Goal: Information Seeking & Learning: Learn about a topic

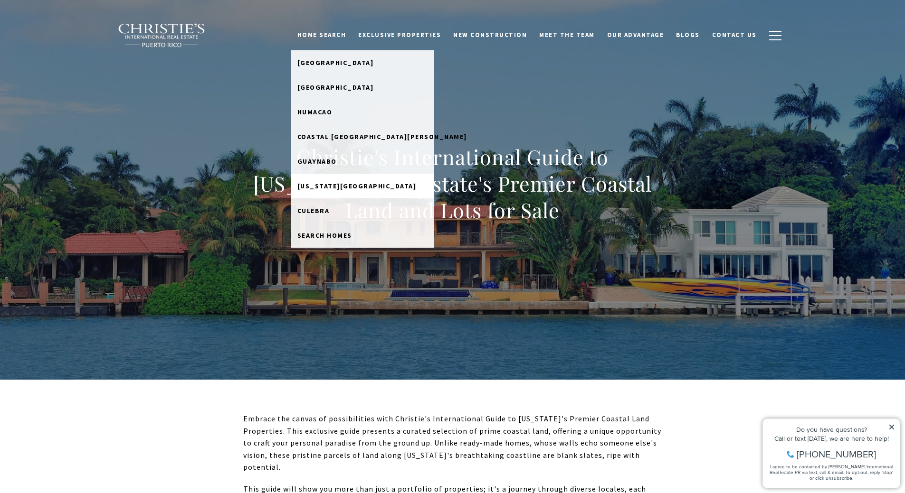
click at [344, 188] on span "[US_STATE][GEOGRAPHIC_DATA]" at bounding box center [356, 186] width 119 height 9
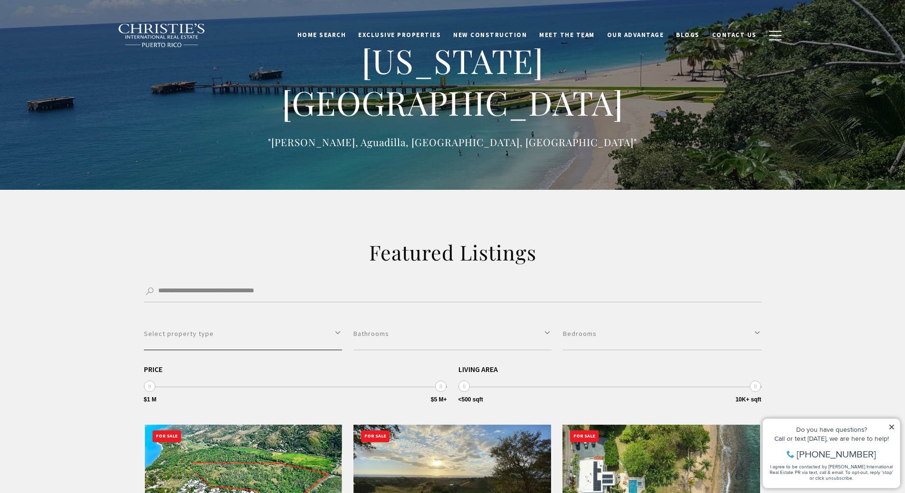
click at [304, 341] on button "Select property type" at bounding box center [243, 334] width 198 height 33
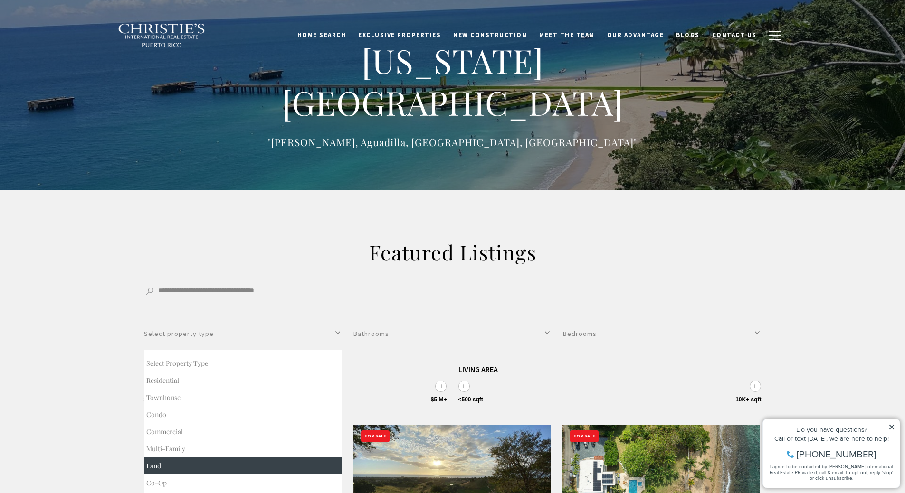
click at [215, 462] on button "Land" at bounding box center [243, 466] width 198 height 17
select select "**********"
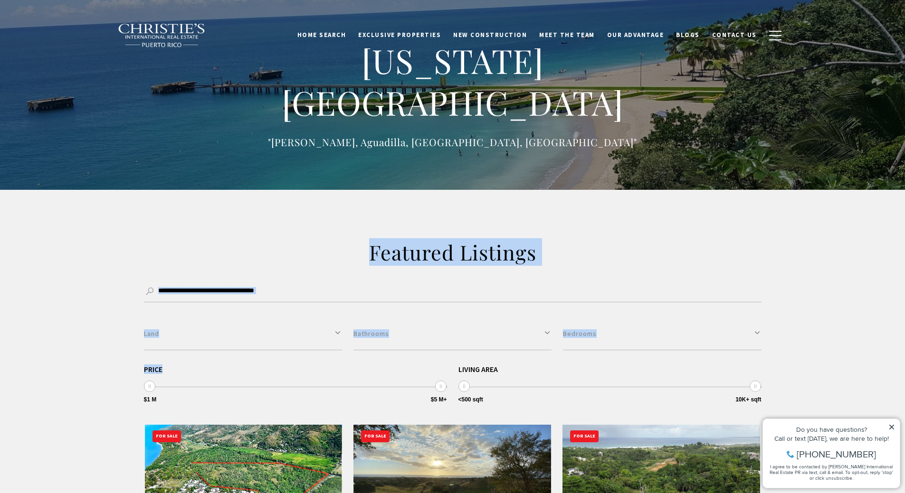
drag, startPoint x: 76, startPoint y: 390, endPoint x: 85, endPoint y: 234, distance: 156.5
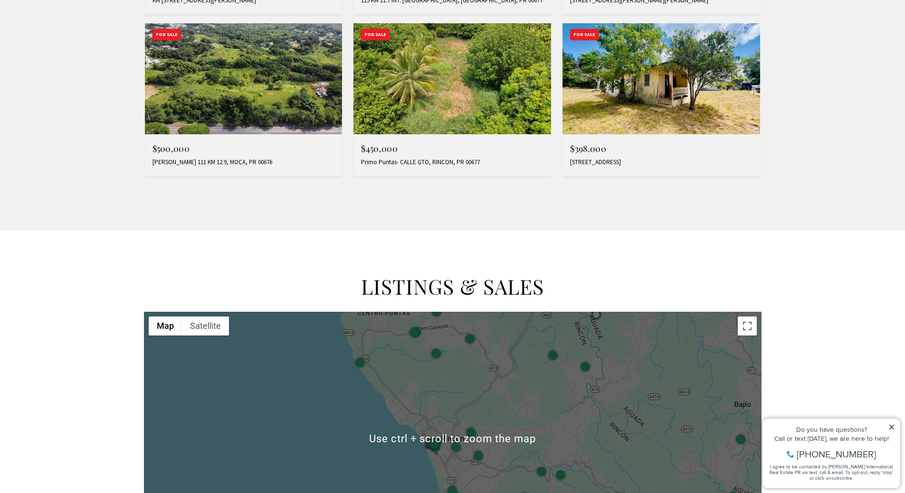
scroll to position [950, 0]
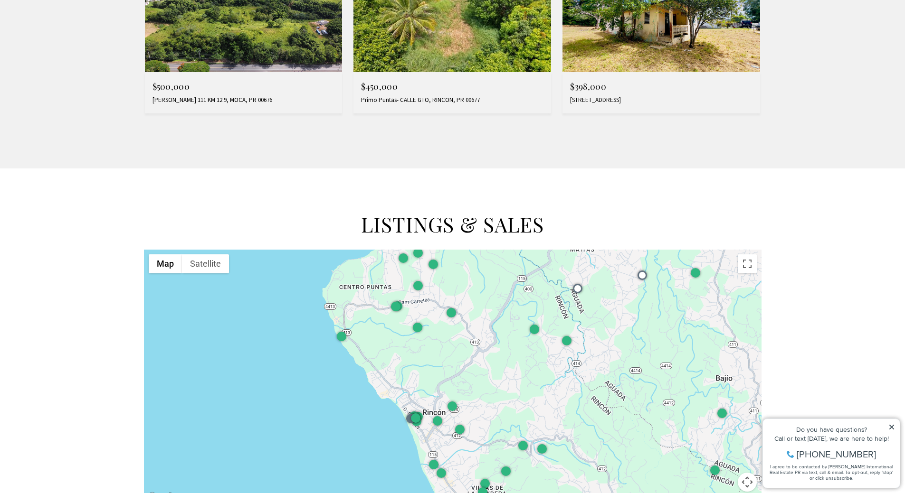
drag, startPoint x: 478, startPoint y: 326, endPoint x: 459, endPoint y: 363, distance: 41.4
click at [459, 363] on div at bounding box center [452, 377] width 617 height 254
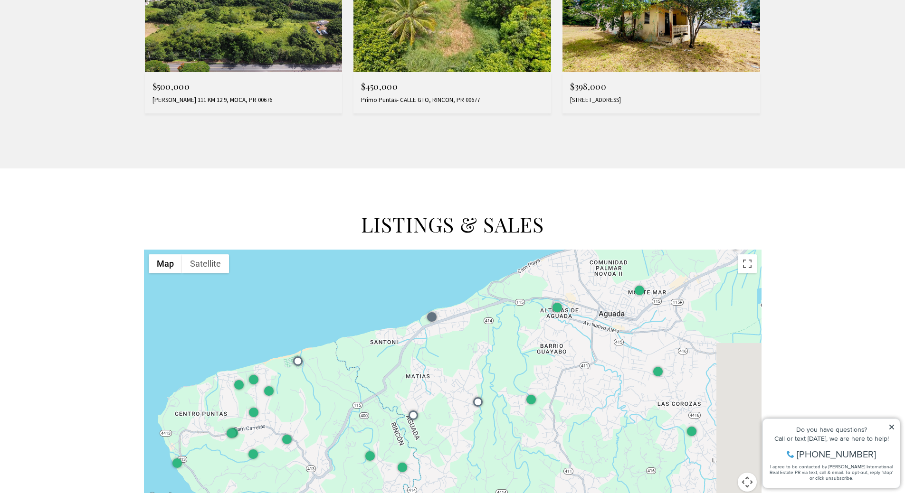
drag, startPoint x: 480, startPoint y: 326, endPoint x: 311, endPoint y: 456, distance: 212.6
click at [311, 456] on div at bounding box center [452, 377] width 617 height 254
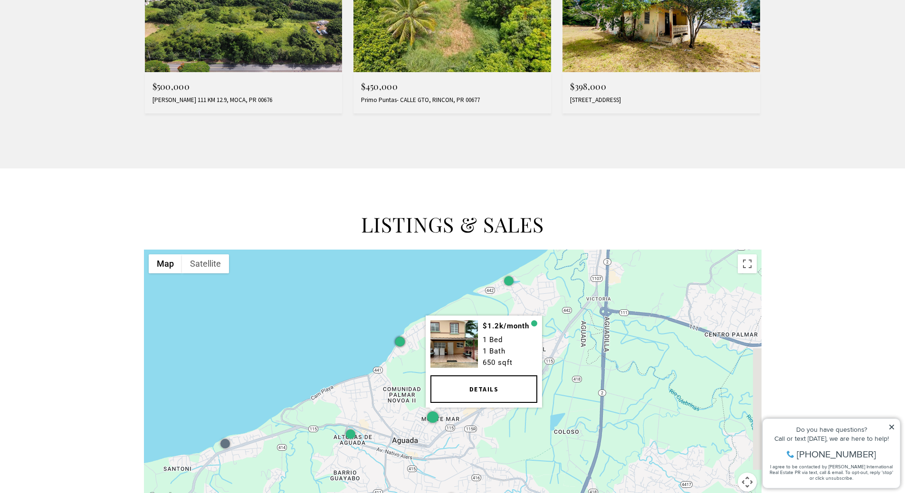
drag, startPoint x: 616, startPoint y: 320, endPoint x: 441, endPoint y: 421, distance: 202.5
click at [441, 421] on div "$1.2k/month 1 Bed 1 Bath 650 sqft Details" at bounding box center [452, 377] width 617 height 254
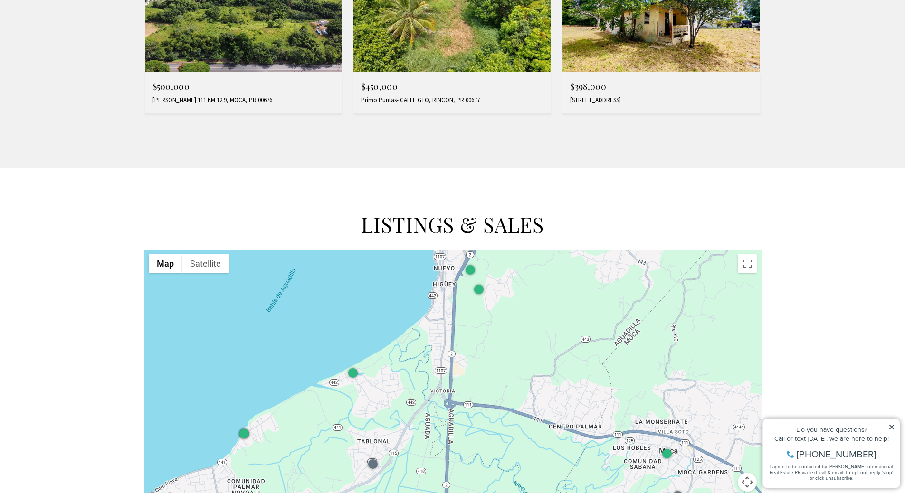
drag, startPoint x: 600, startPoint y: 267, endPoint x: 443, endPoint y: 360, distance: 182.5
click at [443, 360] on div at bounding box center [452, 377] width 617 height 254
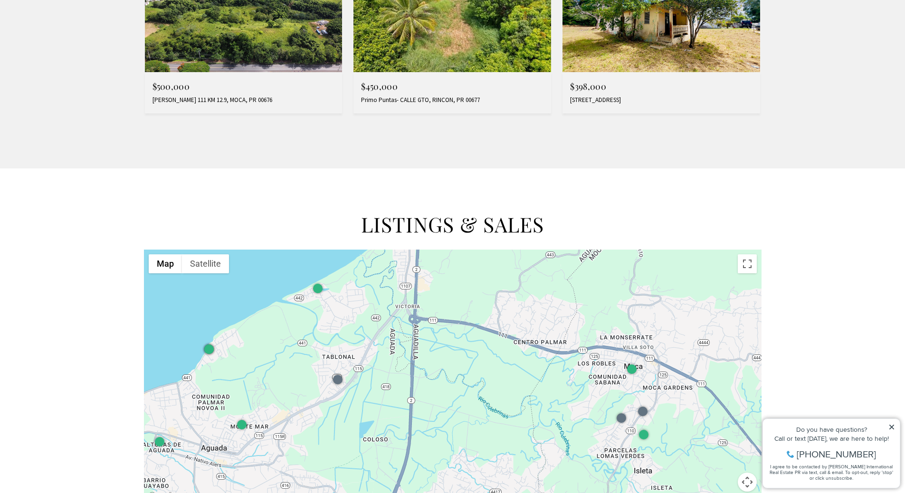
drag, startPoint x: 516, startPoint y: 400, endPoint x: 481, endPoint y: 315, distance: 91.7
click at [481, 315] on div at bounding box center [452, 377] width 617 height 254
select select "Single select"
